Goal: Task Accomplishment & Management: Manage account settings

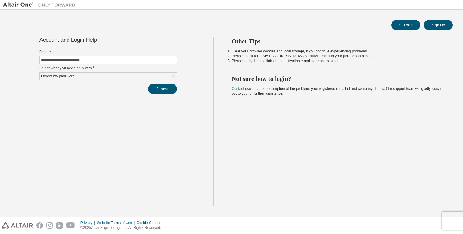
click at [447, 20] on div "**********" at bounding box center [231, 113] width 457 height 201
click at [398, 21] on button "Login" at bounding box center [406, 25] width 29 height 10
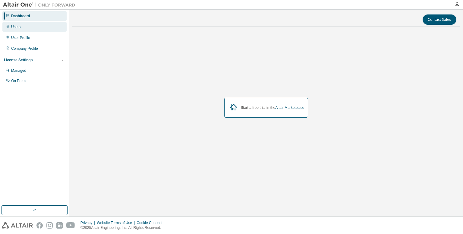
click at [30, 29] on div "Users" at bounding box center [34, 27] width 64 height 10
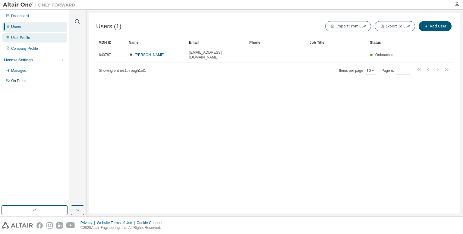
click at [32, 40] on div "User Profile" at bounding box center [34, 38] width 64 height 10
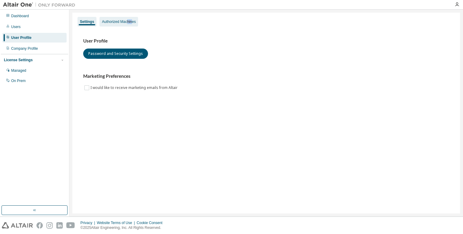
drag, startPoint x: 132, startPoint y: 15, endPoint x: 126, endPoint y: 25, distance: 11.6
click at [126, 25] on div "Settings Authorized Machines User Profile Password and Security Settings Market…" at bounding box center [266, 113] width 388 height 201
click at [126, 25] on div "Authorized Machines" at bounding box center [119, 22] width 39 height 10
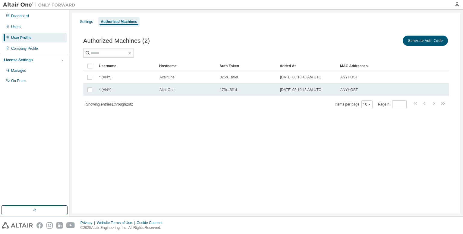
drag, startPoint x: 356, startPoint y: 90, endPoint x: 334, endPoint y: 90, distance: 22.0
click at [334, 90] on tr "* (ANY) AltairOne 17fb...8f1d [DATE] 08:10:43 AM UTC ANYHOST" at bounding box center [266, 90] width 366 height 13
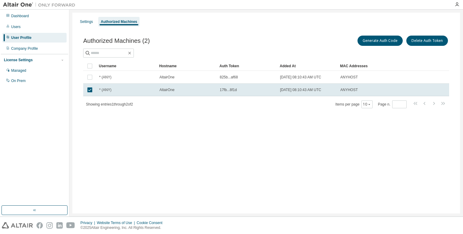
click at [294, 123] on div "Authorized Machines (2) Generate Auth Code Delete Auth Token Clear Load Save Sa…" at bounding box center [266, 75] width 381 height 97
click at [94, 86] on td at bounding box center [89, 90] width 13 height 13
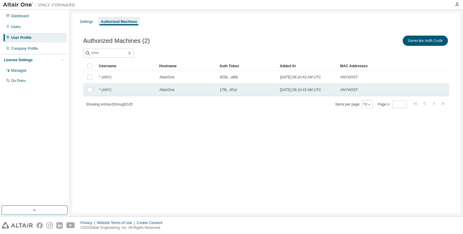
click at [319, 95] on td "[DATE] 08:10:43 AM UTC" at bounding box center [308, 90] width 60 height 13
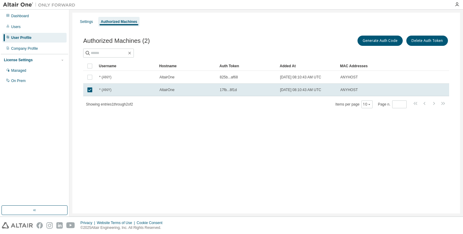
click at [319, 95] on td "[DATE] 08:10:43 AM UTC" at bounding box center [308, 90] width 60 height 13
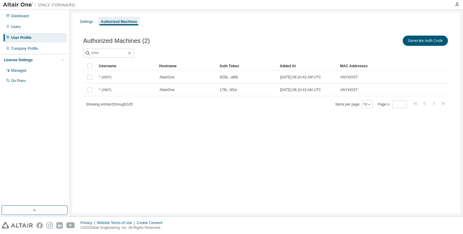
click at [319, 95] on td "[DATE] 08:10:43 AM UTC" at bounding box center [308, 90] width 60 height 13
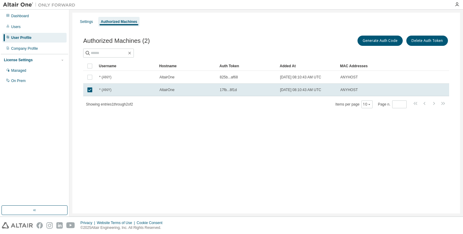
click at [319, 95] on td "[DATE] 08:10:43 AM UTC" at bounding box center [308, 90] width 60 height 13
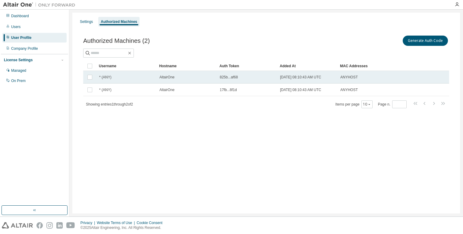
click at [198, 77] on div "AltairOne" at bounding box center [187, 77] width 55 height 5
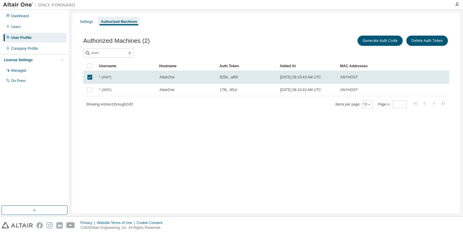
click at [198, 77] on div "AltairOne" at bounding box center [187, 77] width 55 height 5
